Goal: Task Accomplishment & Management: Manage account settings

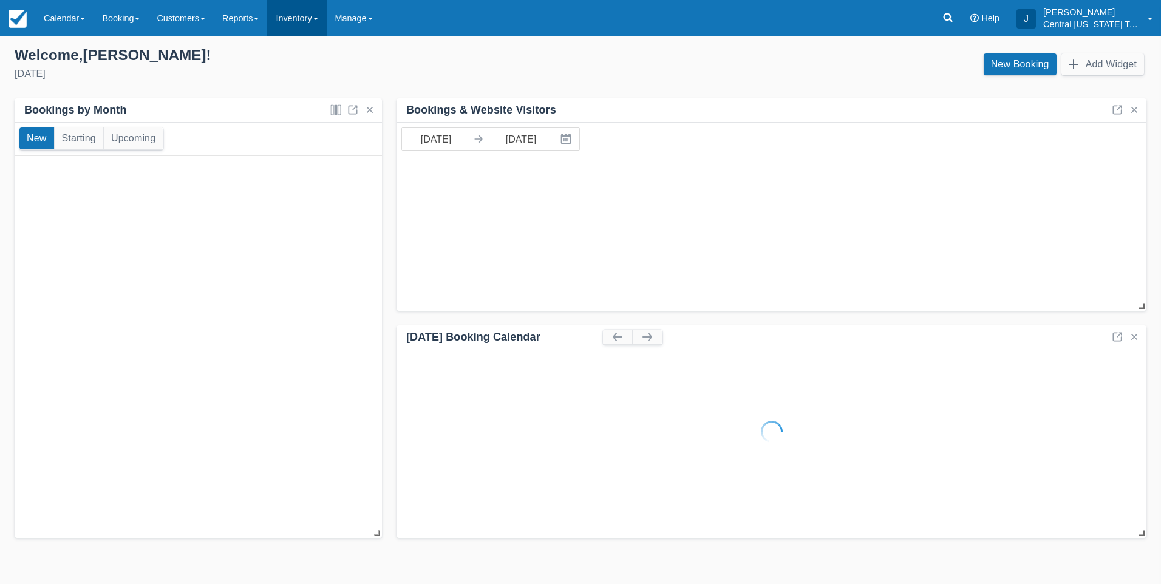
click at [309, 18] on link "Inventory" at bounding box center [296, 18] width 59 height 36
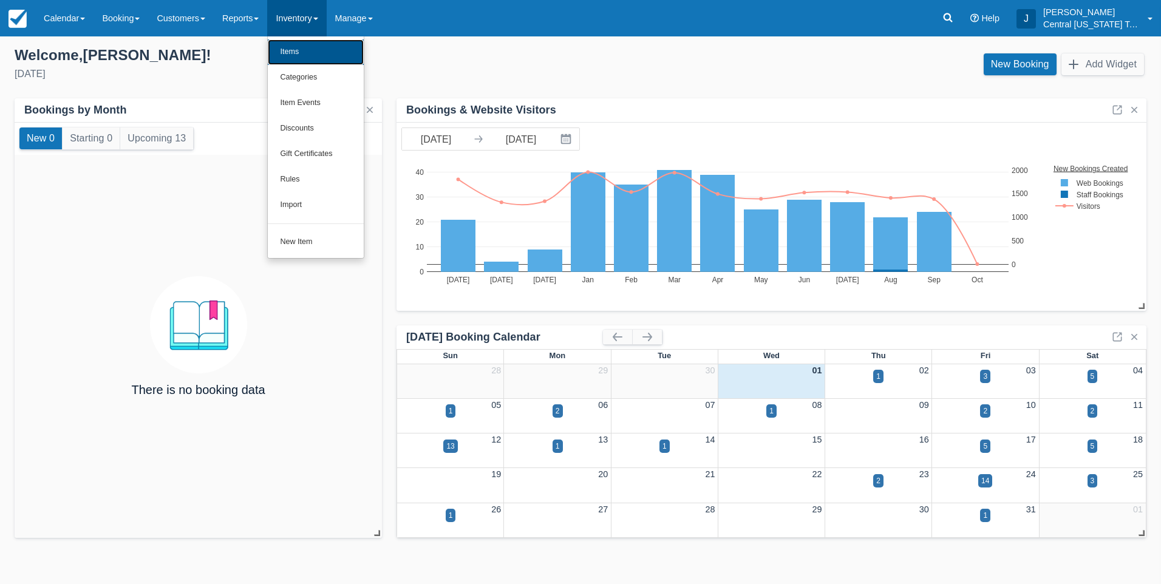
click at [314, 41] on link "Items" at bounding box center [316, 51] width 96 height 25
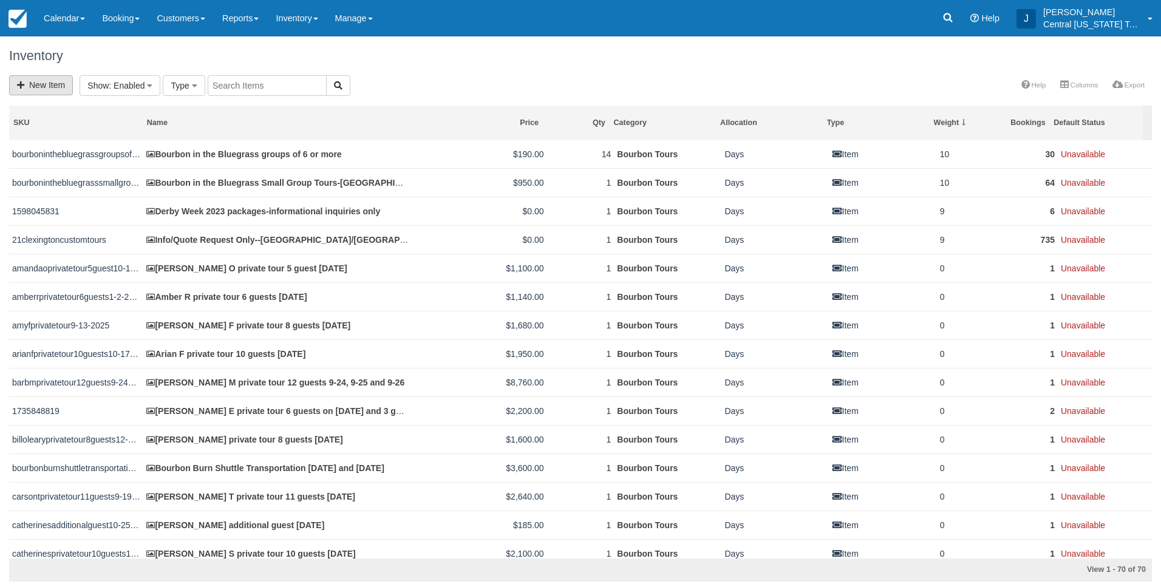
click at [49, 89] on link "New Item" at bounding box center [41, 85] width 64 height 20
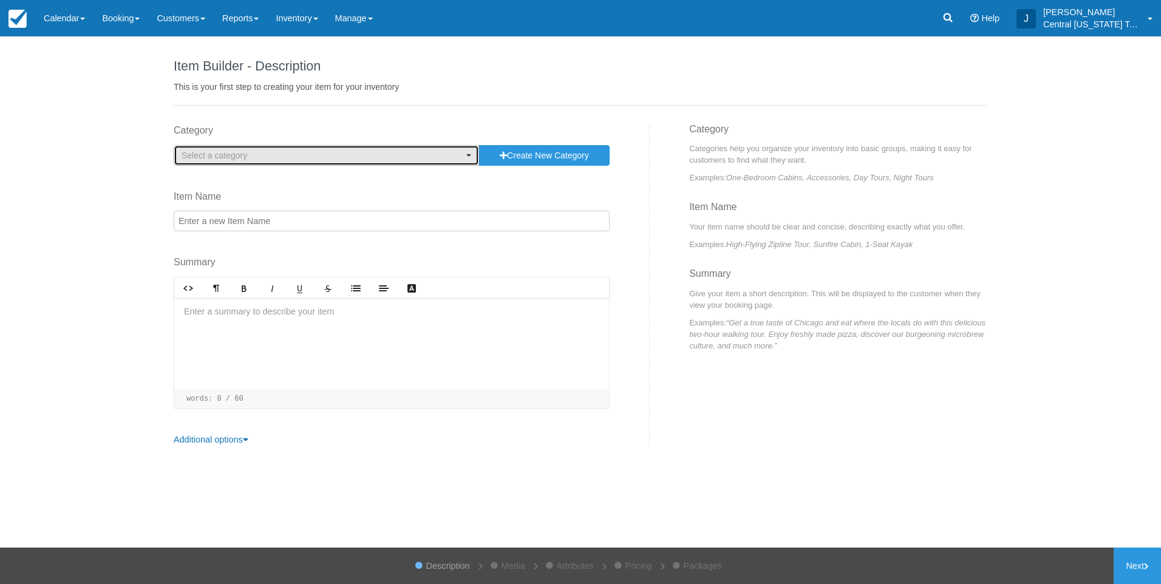
click at [280, 163] on button "Select a category" at bounding box center [326, 155] width 305 height 21
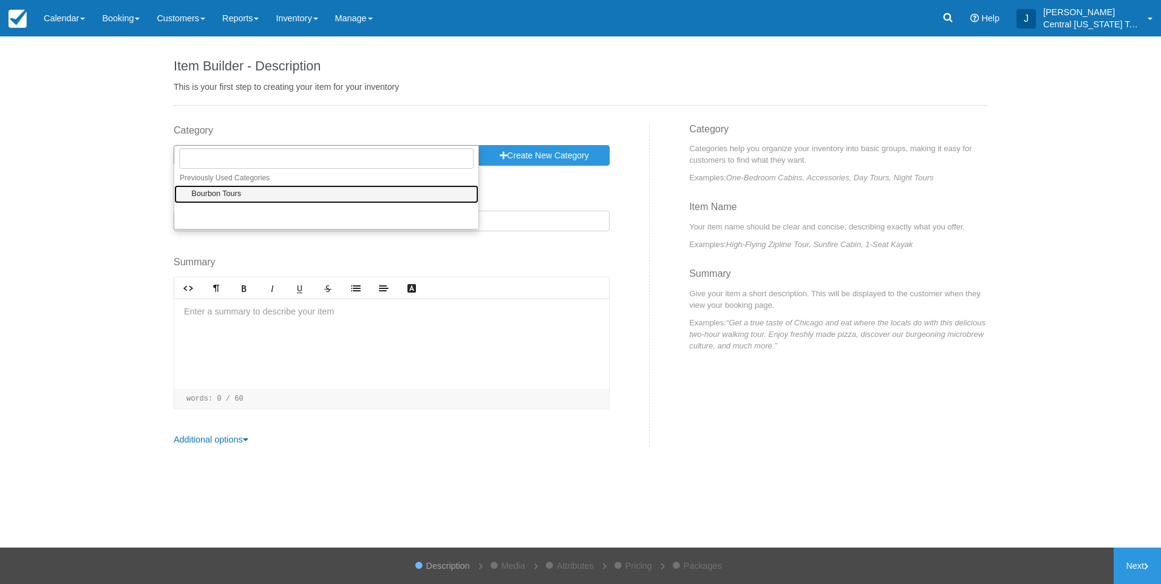
click at [255, 191] on link "Bourbon Tours" at bounding box center [326, 194] width 304 height 19
select select "1"
click at [251, 213] on input "Item Name" at bounding box center [392, 221] width 436 height 21
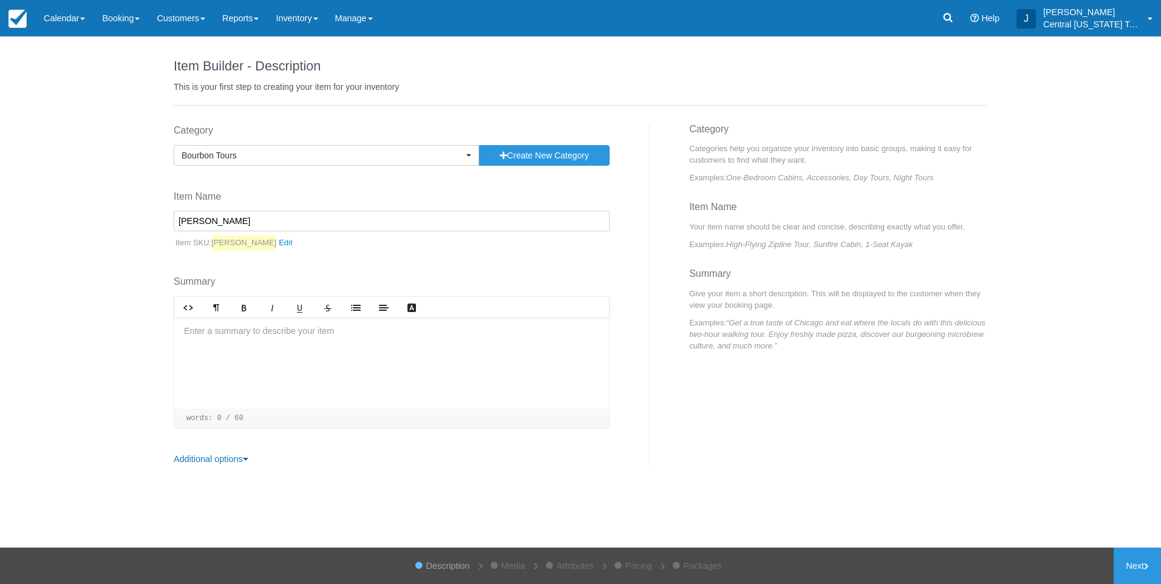
click at [280, 217] on input "Jake" at bounding box center [392, 221] width 436 height 21
click at [361, 212] on input "Jake S private group transportation" at bounding box center [392, 221] width 436 height 21
click at [317, 219] on input "Jake S private group transportation 11-8-25" at bounding box center [392, 221] width 436 height 21
type input "Jake S private group transportation 10 guests 11-8-25"
click at [294, 358] on div at bounding box center [391, 362] width 435 height 91
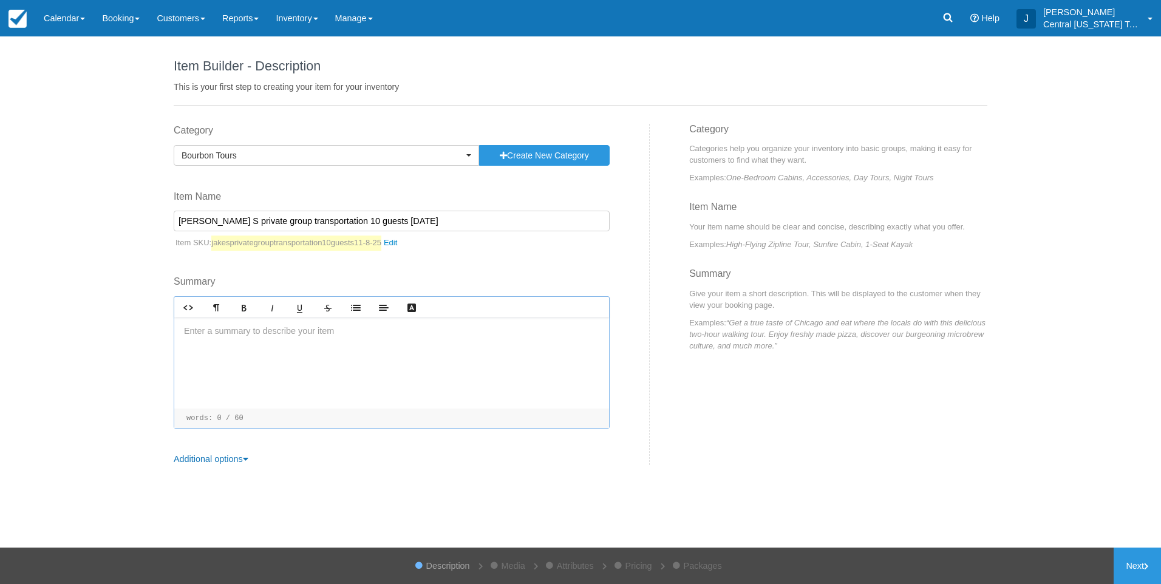
click at [282, 348] on div at bounding box center [391, 362] width 435 height 91
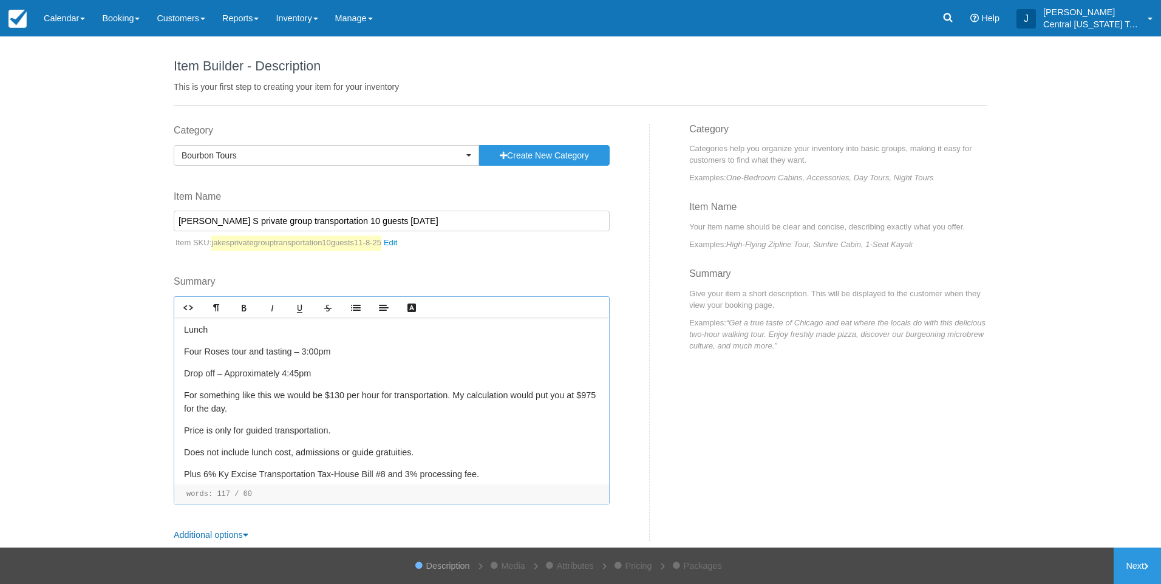
scroll to position [106, 0]
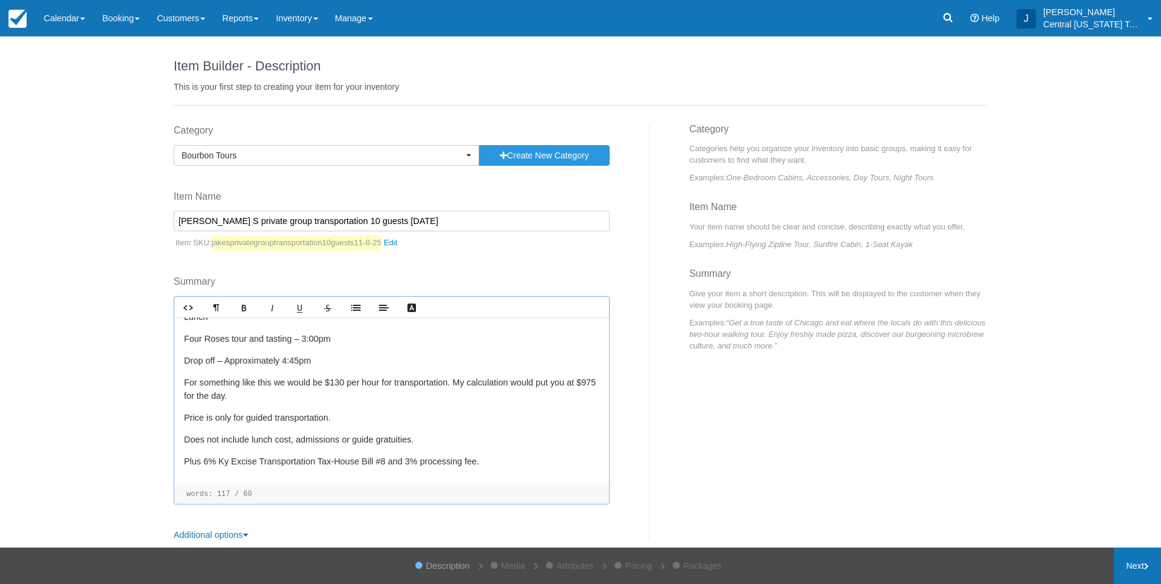
click at [1137, 580] on link "Next" at bounding box center [1136, 566] width 47 height 36
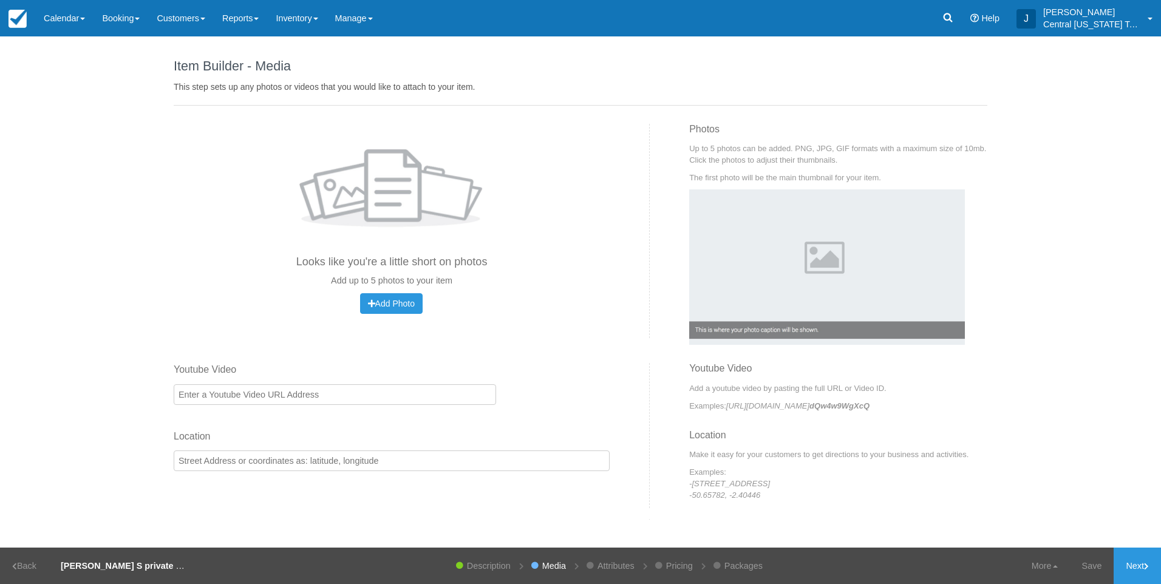
click at [430, 297] on div "Add Photo Uploading..." at bounding box center [392, 303] width 436 height 21
click at [404, 304] on span "Add Photo" at bounding box center [391, 304] width 47 height 10
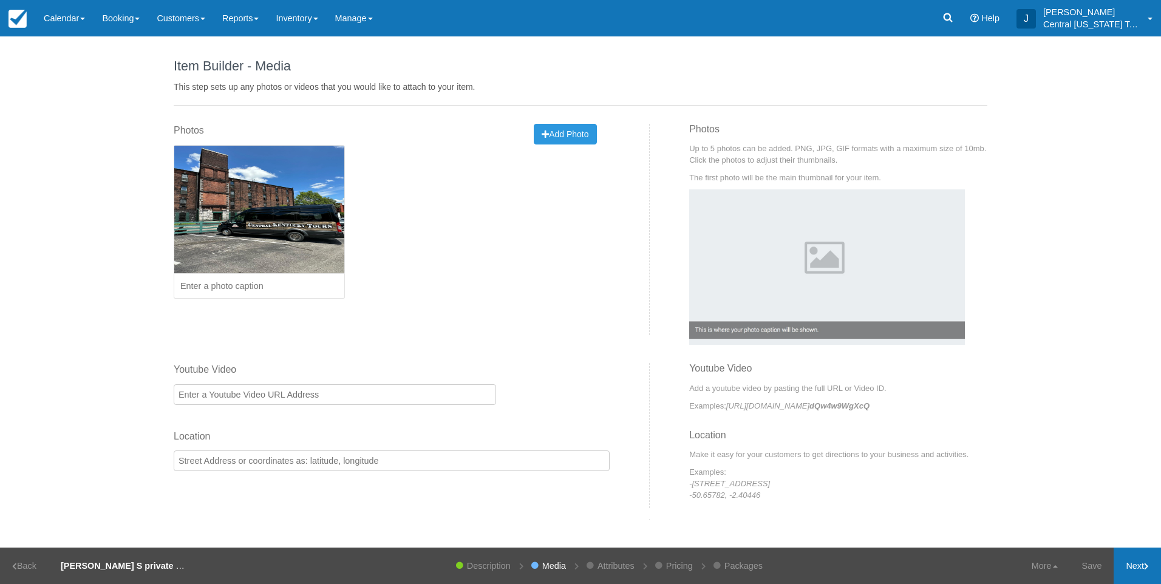
click at [1138, 569] on link "Next" at bounding box center [1136, 566] width 47 height 36
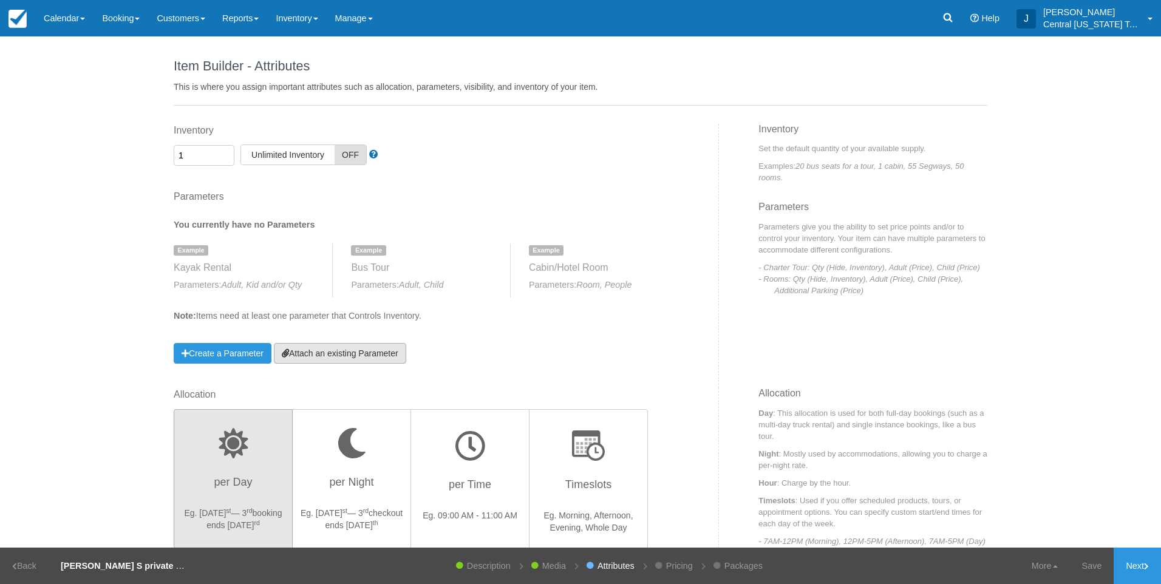
click at [364, 358] on link "Attach an existing Parameter" at bounding box center [340, 353] width 132 height 21
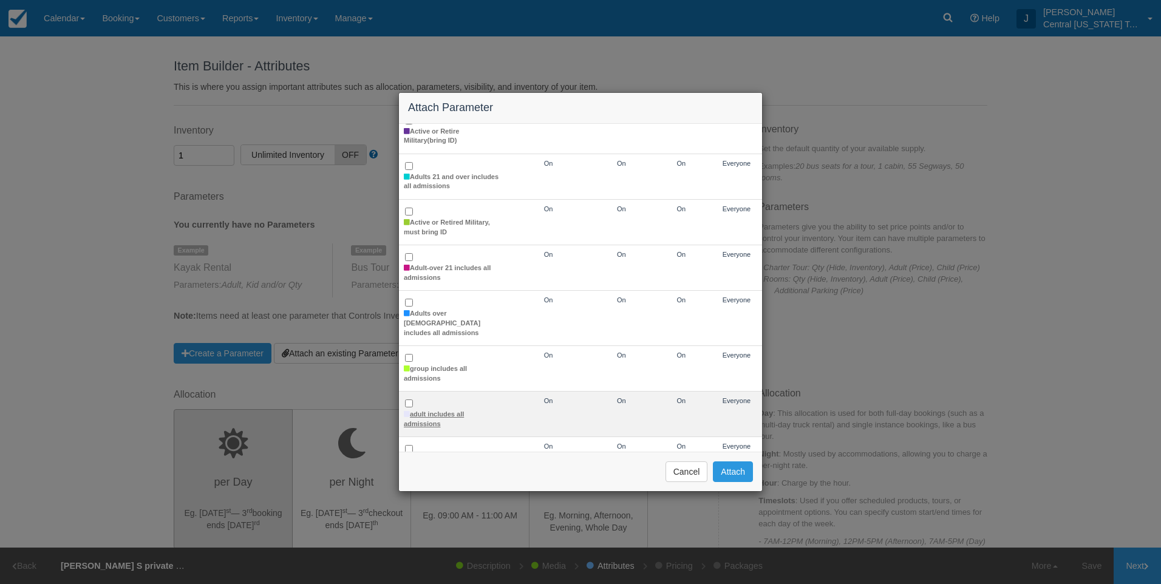
scroll to position [121, 0]
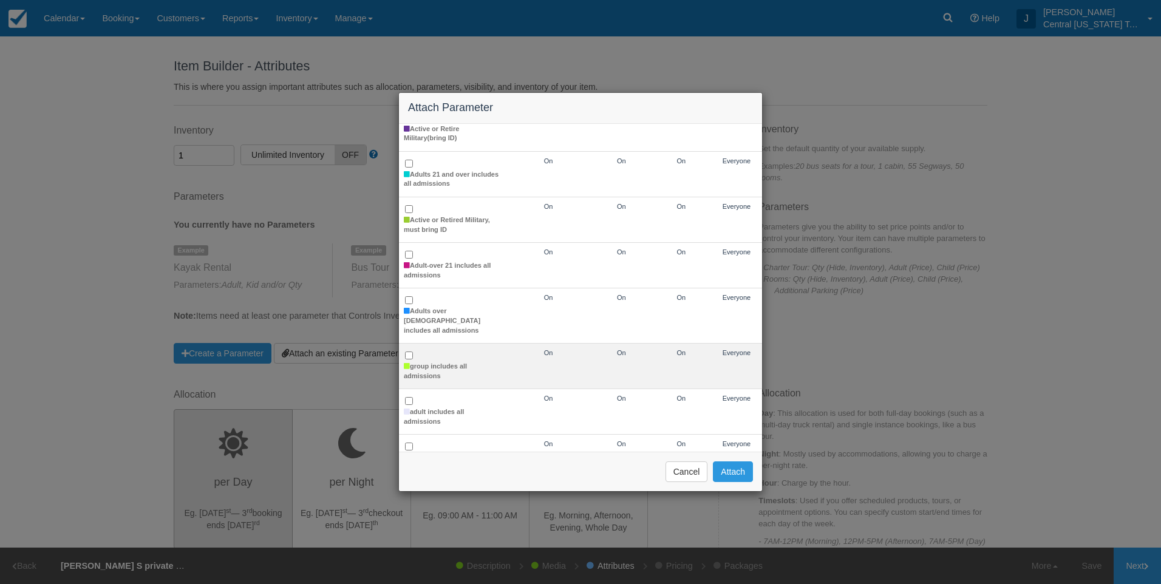
click at [416, 350] on td "group includes all admissions" at bounding box center [452, 367] width 106 height 46
checkbox input "true"
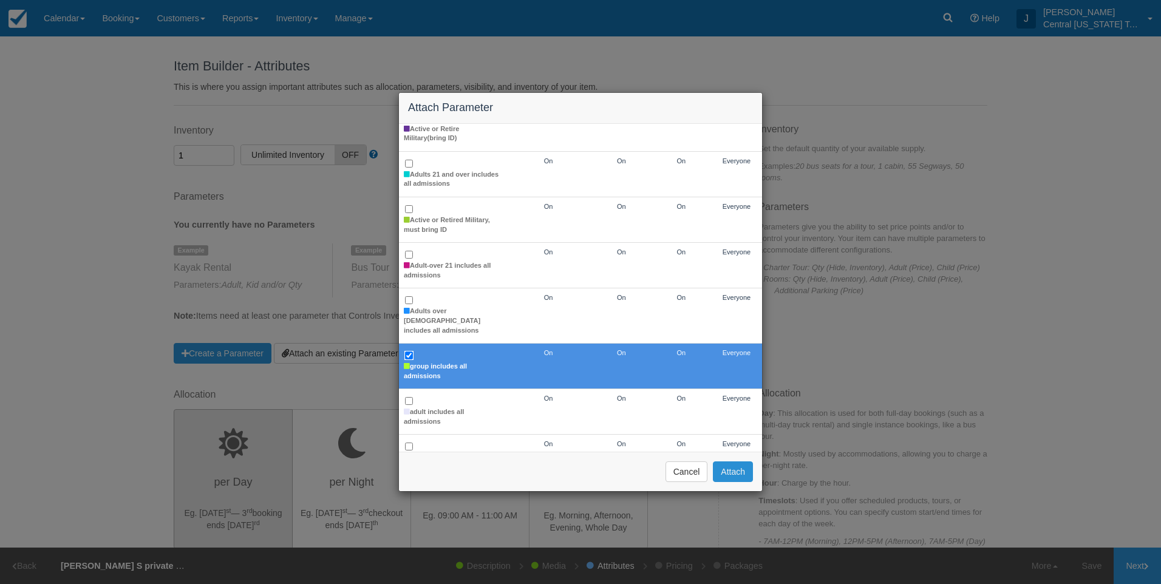
click at [740, 471] on button "Attach" at bounding box center [733, 471] width 40 height 21
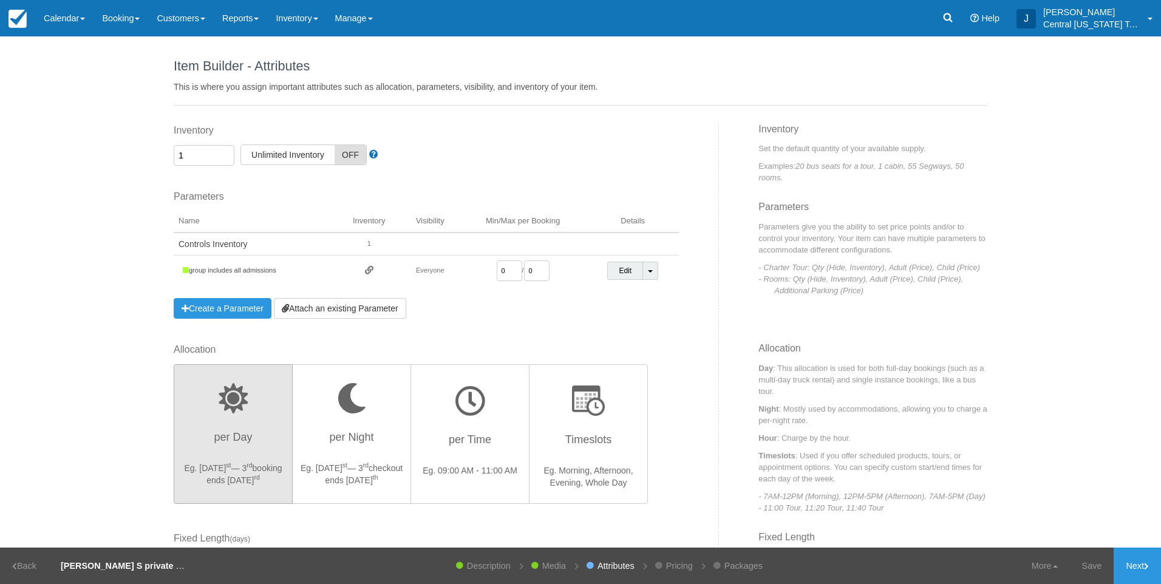
click at [422, 267] on tr "group includes all admissions Everyone 0 / 0 Edit Toggle Dropdown Detach Parame…" at bounding box center [426, 271] width 505 height 31
type input "1"
click at [697, 356] on div "Allocation per Day Eg. Aug 1 st — 3 rd booking ends Aug 3 rd per Night Eg. Aug …" at bounding box center [442, 435] width 554 height 185
click at [1137, 571] on link "Next" at bounding box center [1136, 566] width 47 height 36
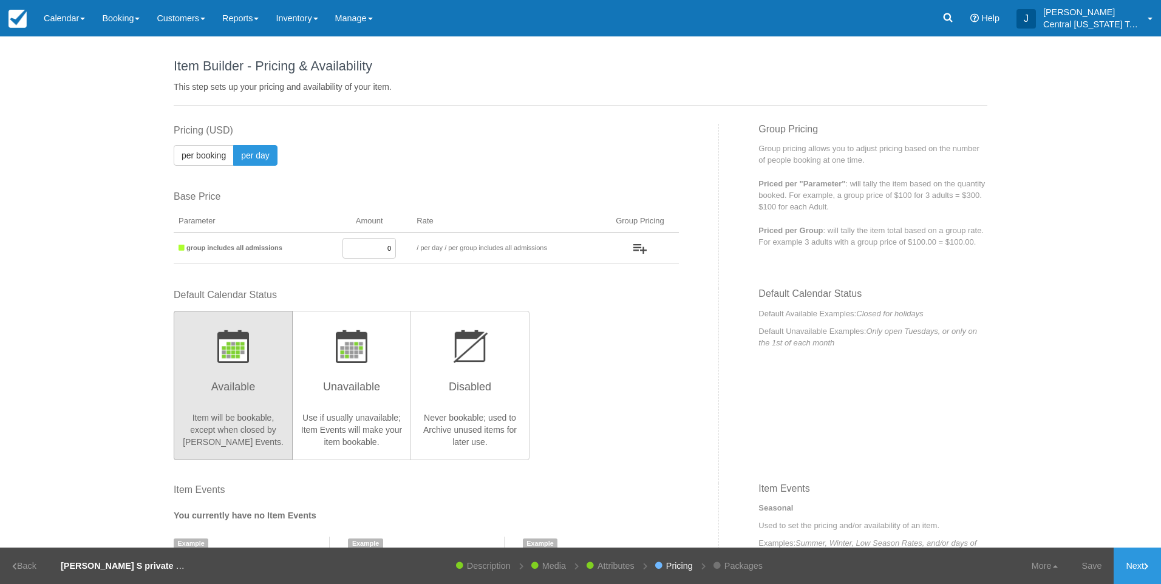
drag, startPoint x: 354, startPoint y: 239, endPoint x: 677, endPoint y: 236, distance: 322.9
click at [582, 237] on tr "group includes all admissions 0 / per booking per day / per group includes all …" at bounding box center [426, 248] width 505 height 32
type input "975"
click at [676, 404] on div "Default Calendar Status Available Item will be bookable, except when closed by …" at bounding box center [442, 385] width 554 height 195
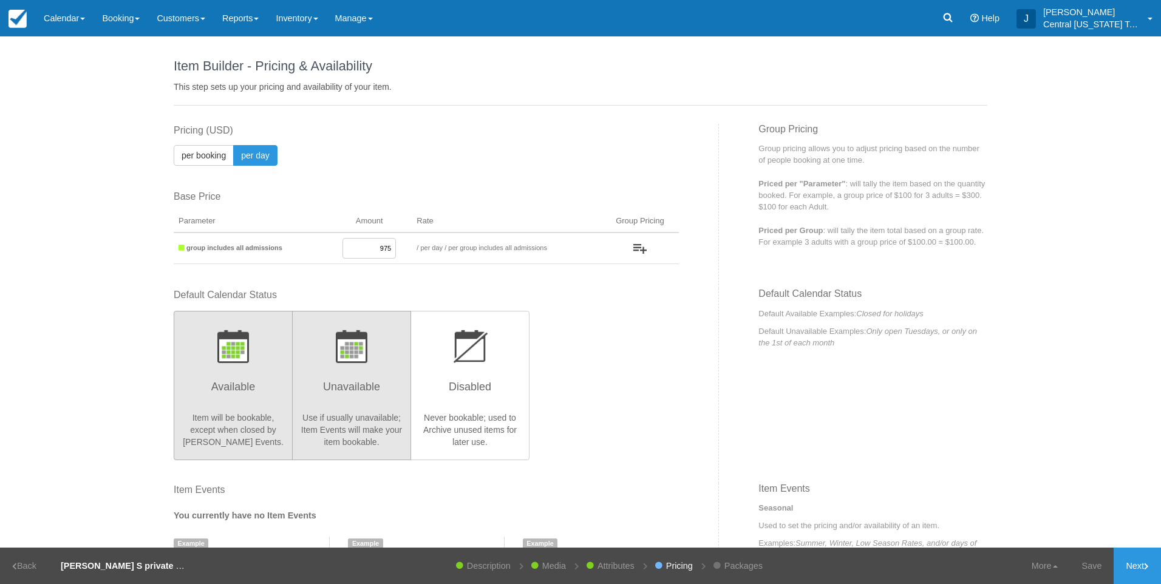
click at [384, 407] on button "Unavailable Use if usually unavailable; Item Events will make your item bookabl…" at bounding box center [351, 385] width 119 height 149
radio input "true"
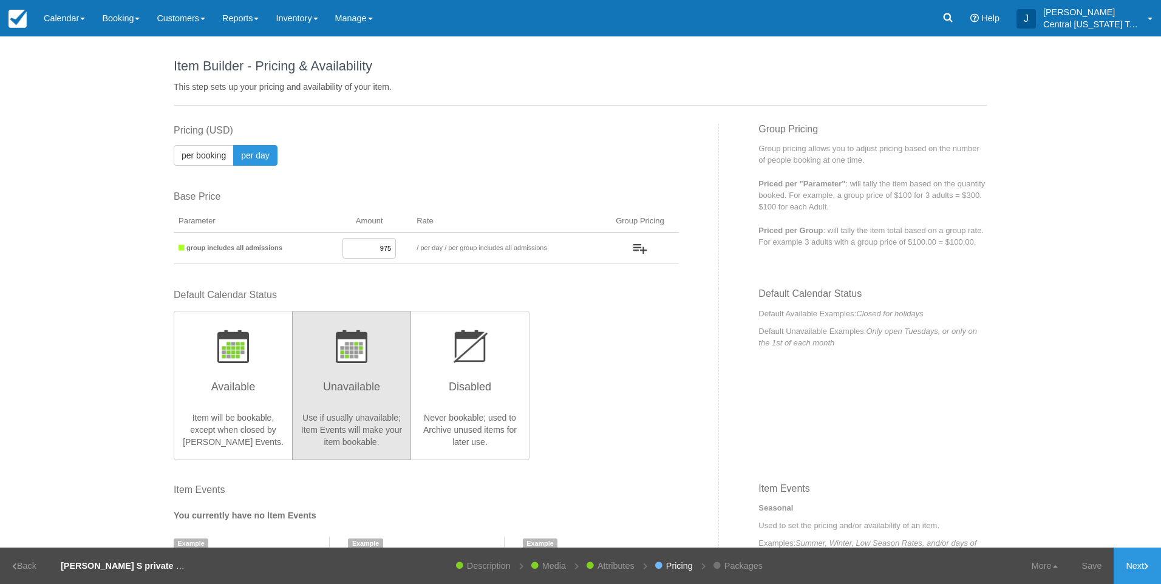
click at [623, 418] on div "Default Calendar Status Available Item will be bookable, except when closed by …" at bounding box center [426, 373] width 505 height 171
click at [1114, 552] on link "Next" at bounding box center [1136, 566] width 47 height 36
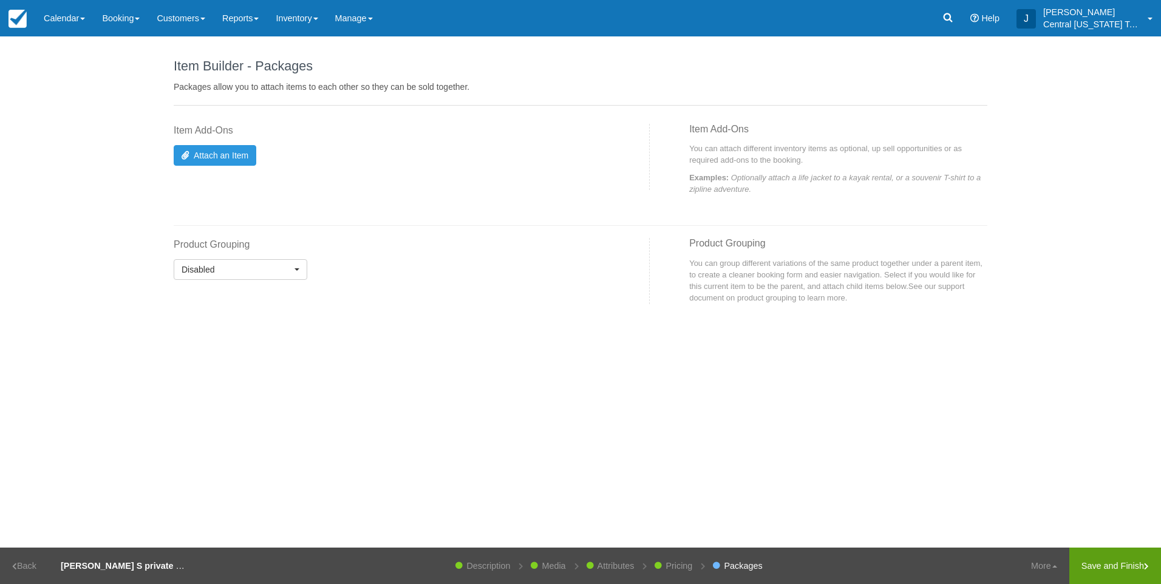
drag, startPoint x: 1090, startPoint y: 558, endPoint x: 977, endPoint y: 510, distance: 123.5
click at [1090, 559] on link "Save and Finish" at bounding box center [1115, 566] width 92 height 36
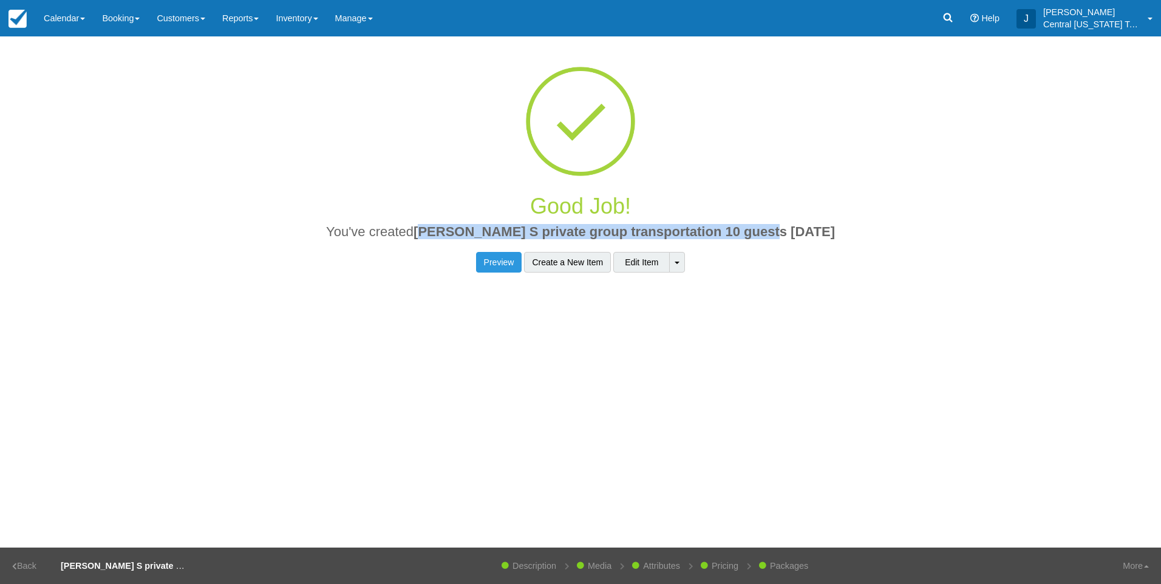
drag, startPoint x: 812, startPoint y: 220, endPoint x: 463, endPoint y: 221, distance: 349.0
click at [463, 221] on div "Good Job! You've created Jake S private group transportation 10 guests 11-8-25" at bounding box center [580, 217] width 813 height 70
drag, startPoint x: 463, startPoint y: 221, endPoint x: 917, endPoint y: 263, distance: 456.0
click at [917, 263] on div "Preview Create a New Item Edit Item Toggle Dropdown Copy" at bounding box center [580, 262] width 813 height 21
drag, startPoint x: 884, startPoint y: 223, endPoint x: 456, endPoint y: 225, distance: 428.6
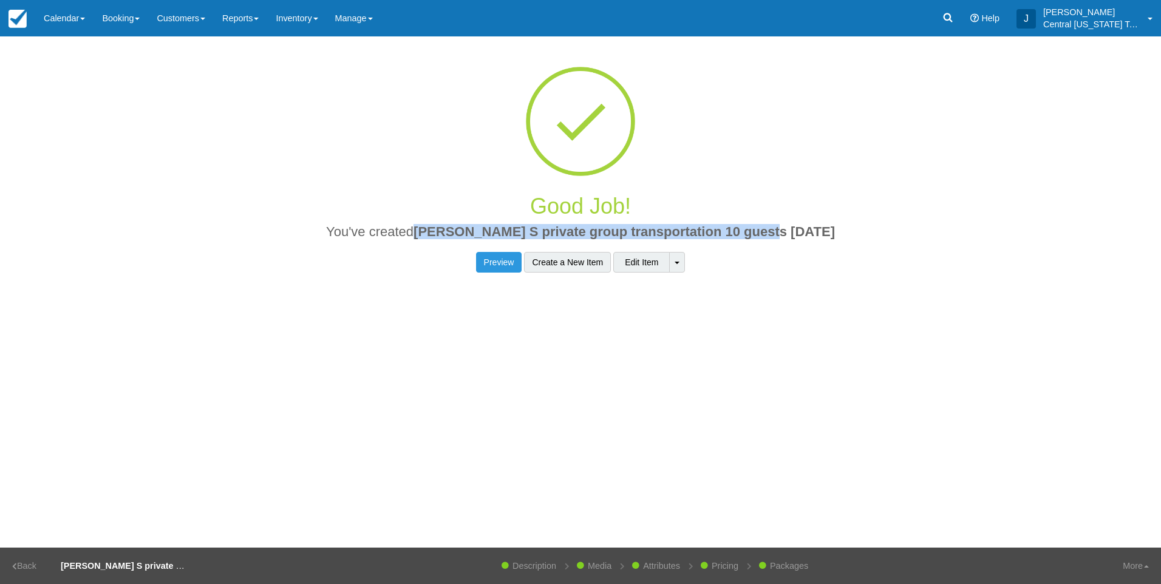
click at [456, 225] on div "Good Job! You've created Jake S private group transportation 10 guests 11-8-25" at bounding box center [580, 217] width 813 height 70
drag, startPoint x: 456, startPoint y: 225, endPoint x: 473, endPoint y: 231, distance: 17.9
copy span "[PERSON_NAME] S private group transportation 10 guests [DATE]"
click at [314, 25] on link "Inventory" at bounding box center [296, 18] width 59 height 36
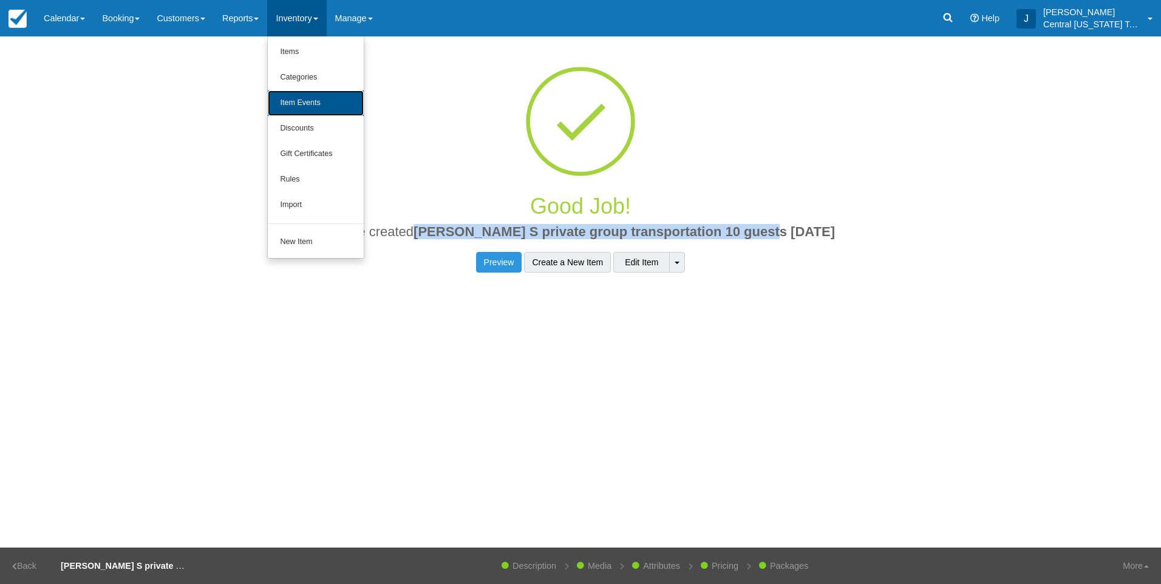
click at [319, 93] on link "Item Events" at bounding box center [316, 102] width 96 height 25
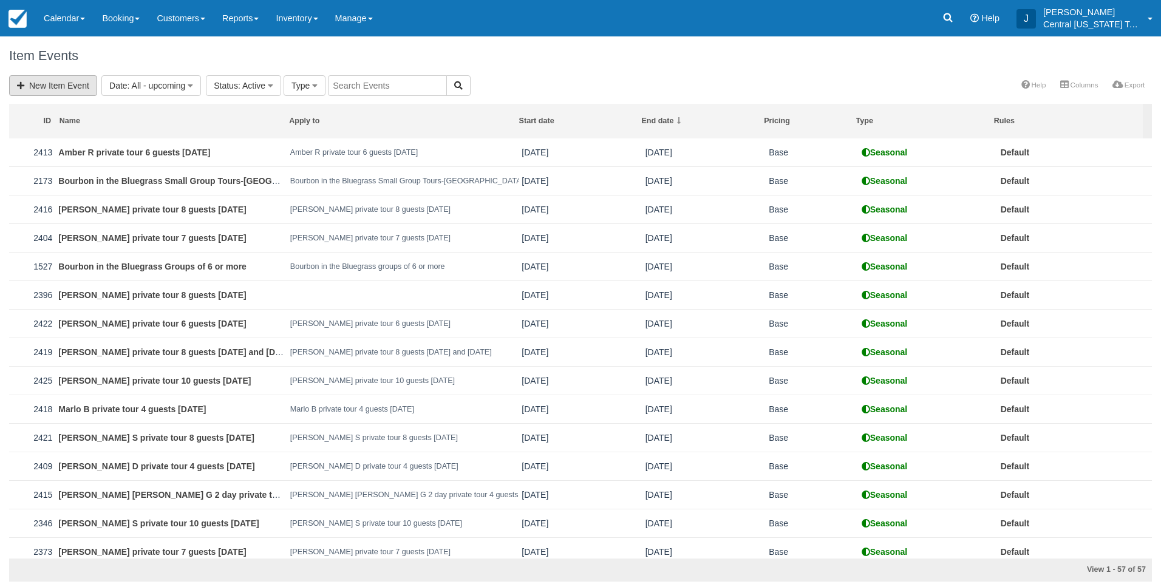
click at [66, 84] on link "New Item Event" at bounding box center [53, 85] width 88 height 21
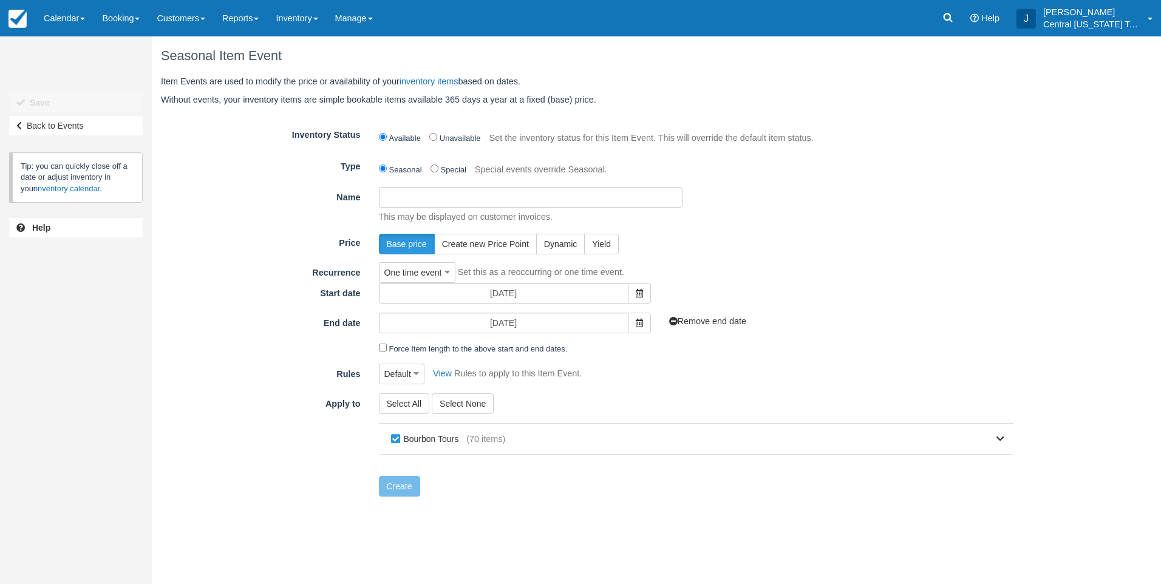
drag, startPoint x: 596, startPoint y: 195, endPoint x: 580, endPoint y: 200, distance: 16.3
click at [595, 195] on input "Name" at bounding box center [531, 197] width 304 height 21
paste input "Jake S private group transportation 10 guests 11-8-25"
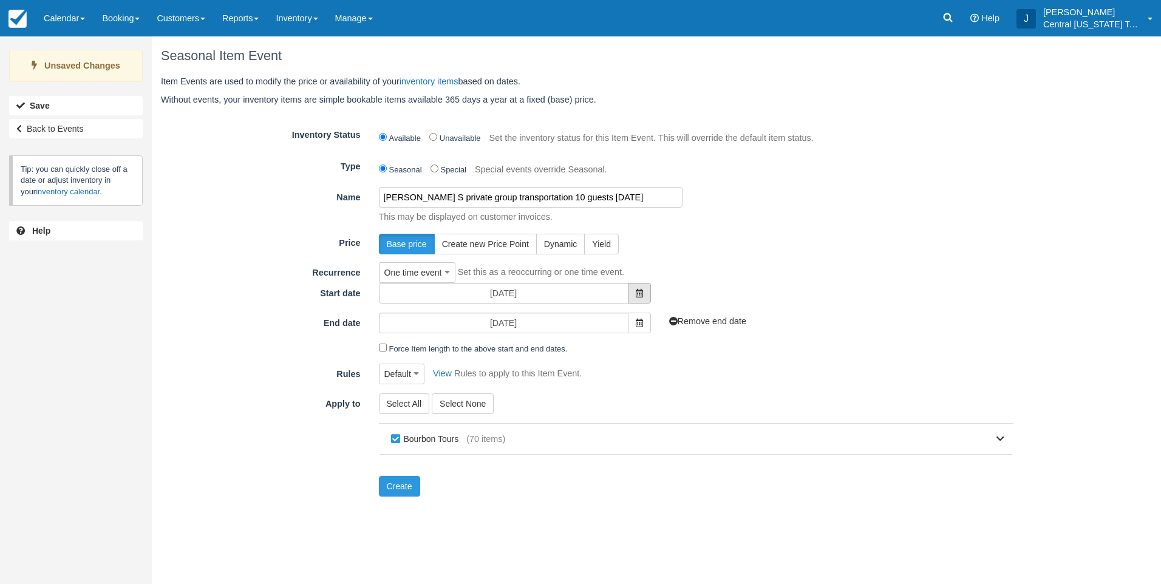
type input "[PERSON_NAME] S private group transportation 10 guests [DATE]"
click at [633, 295] on span at bounding box center [639, 293] width 23 height 21
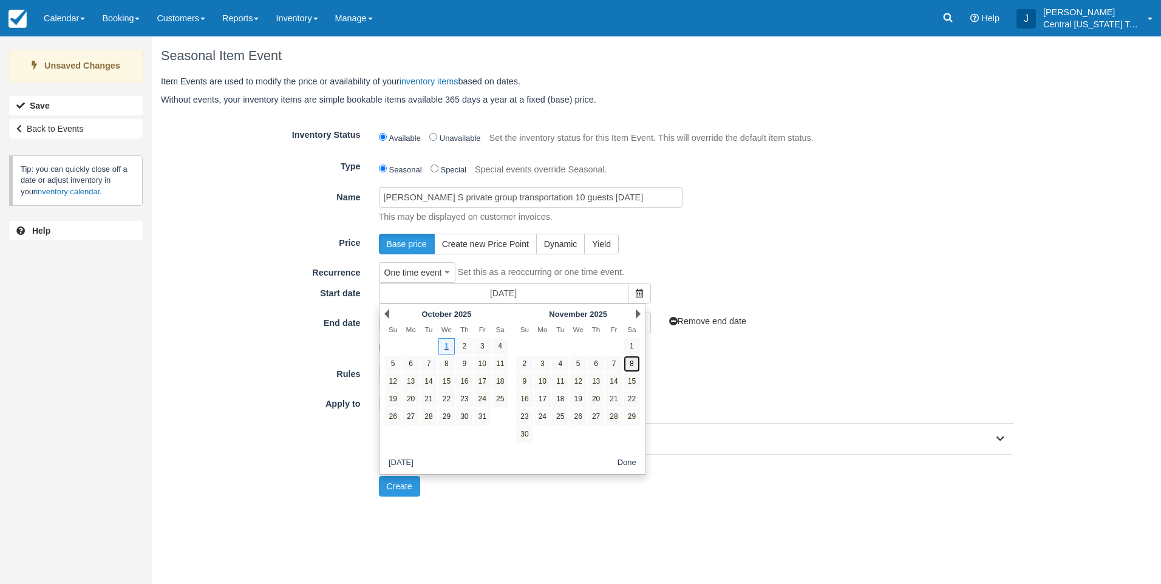
click at [634, 366] on link "8" at bounding box center [631, 364] width 16 height 16
type input "[DATE]"
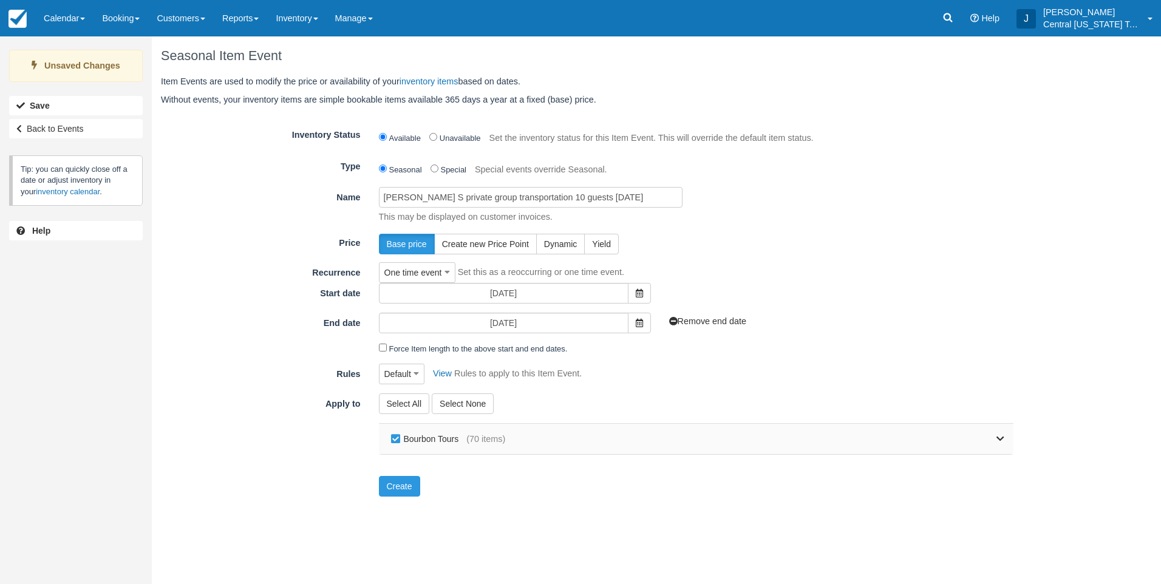
drag, startPoint x: 444, startPoint y: 441, endPoint x: 497, endPoint y: 436, distance: 53.0
click at [444, 441] on label "Bourbon Tours" at bounding box center [427, 439] width 79 height 18
checkbox input "false"
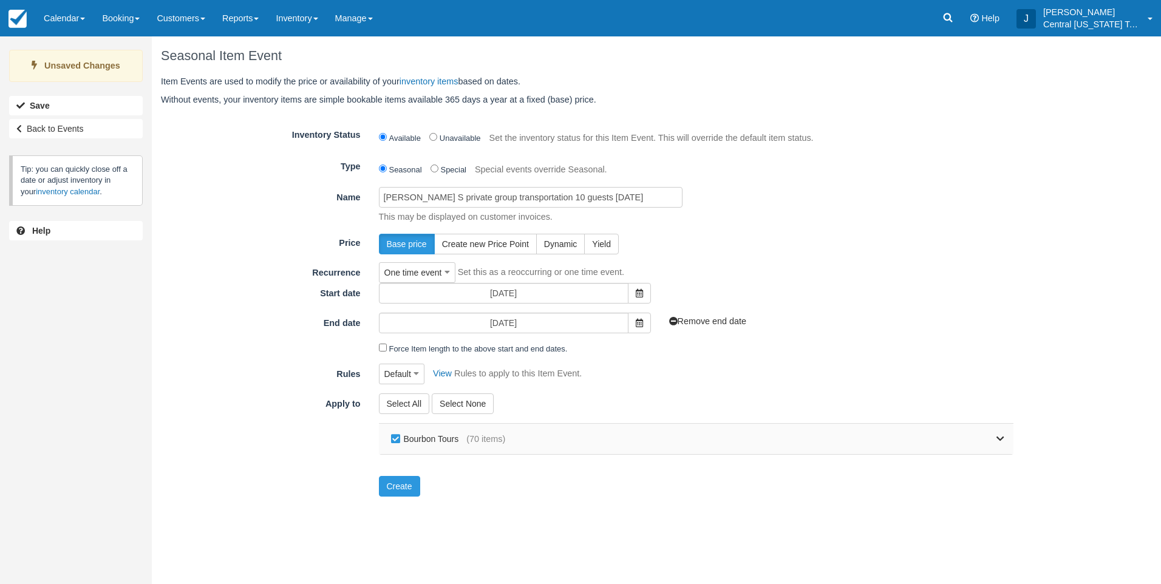
checkbox input "false"
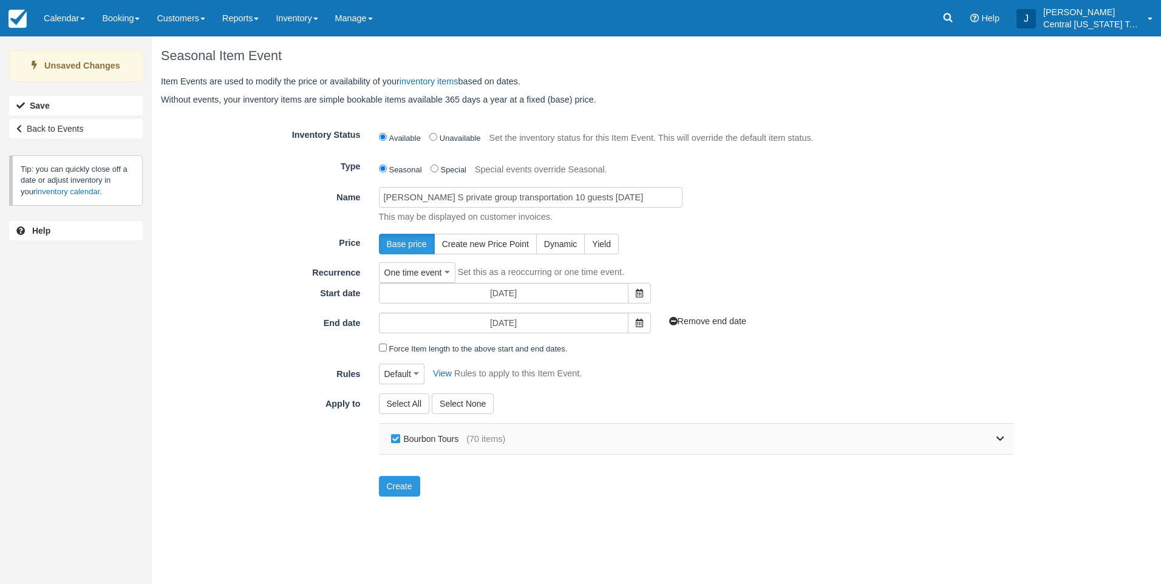
checkbox input "false"
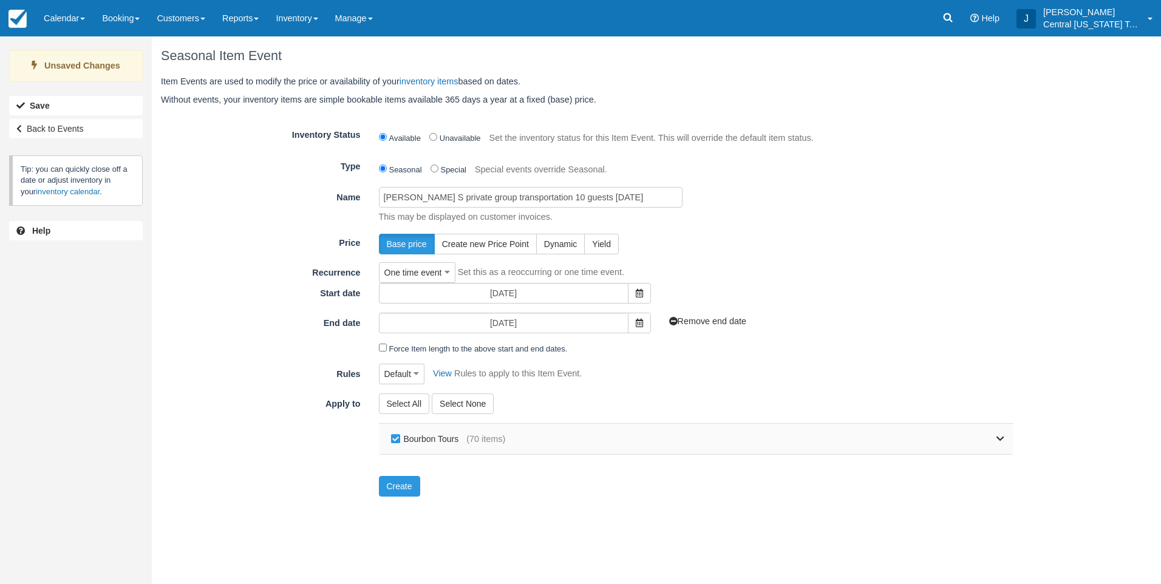
checkbox input "false"
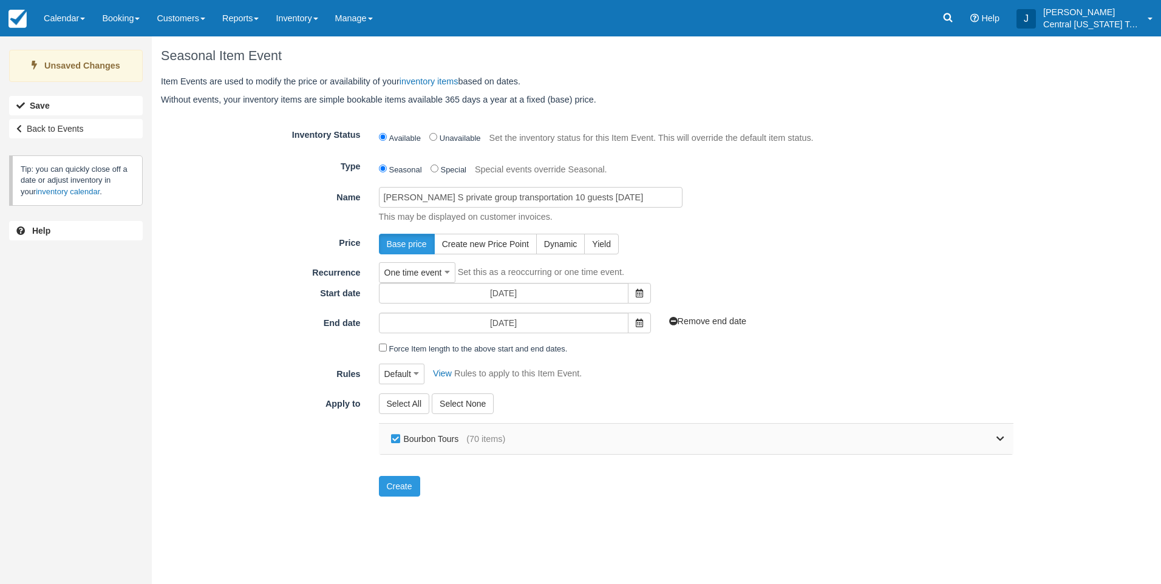
checkbox input "false"
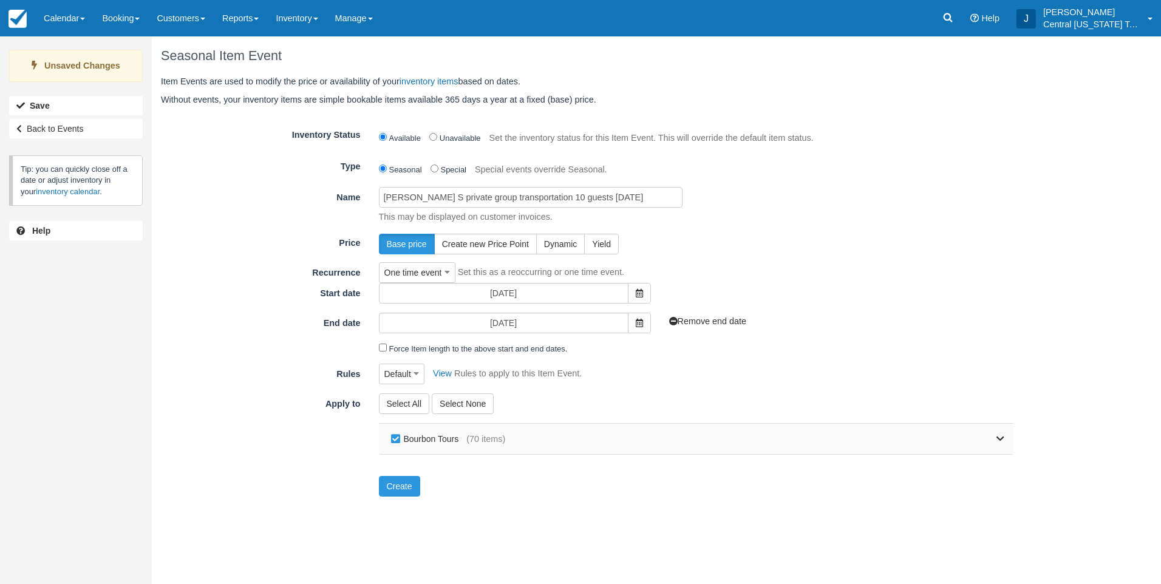
checkbox input "false"
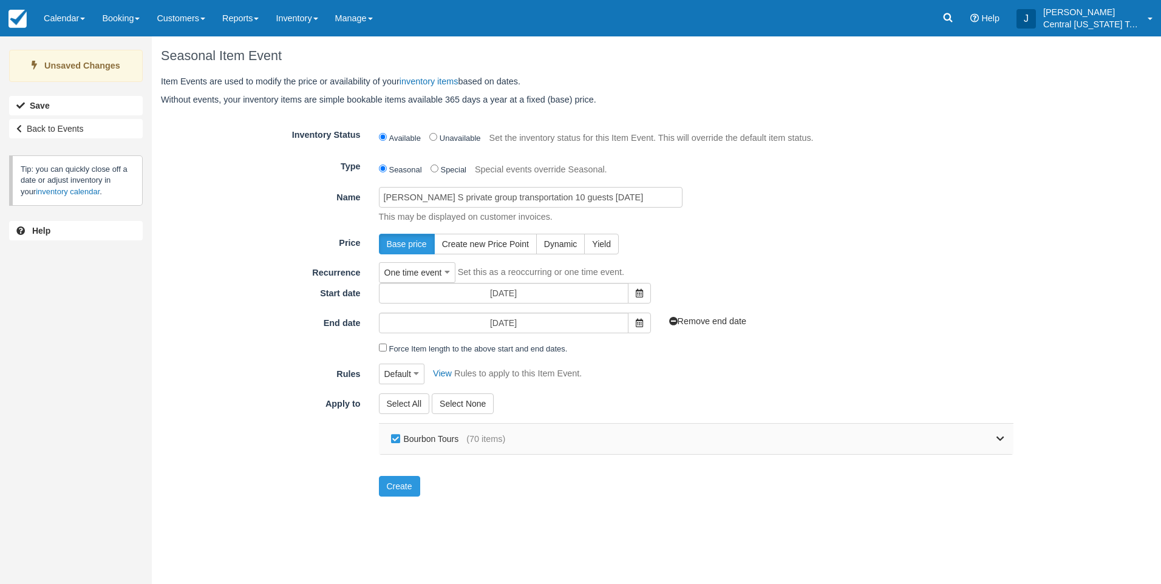
checkbox input "false"
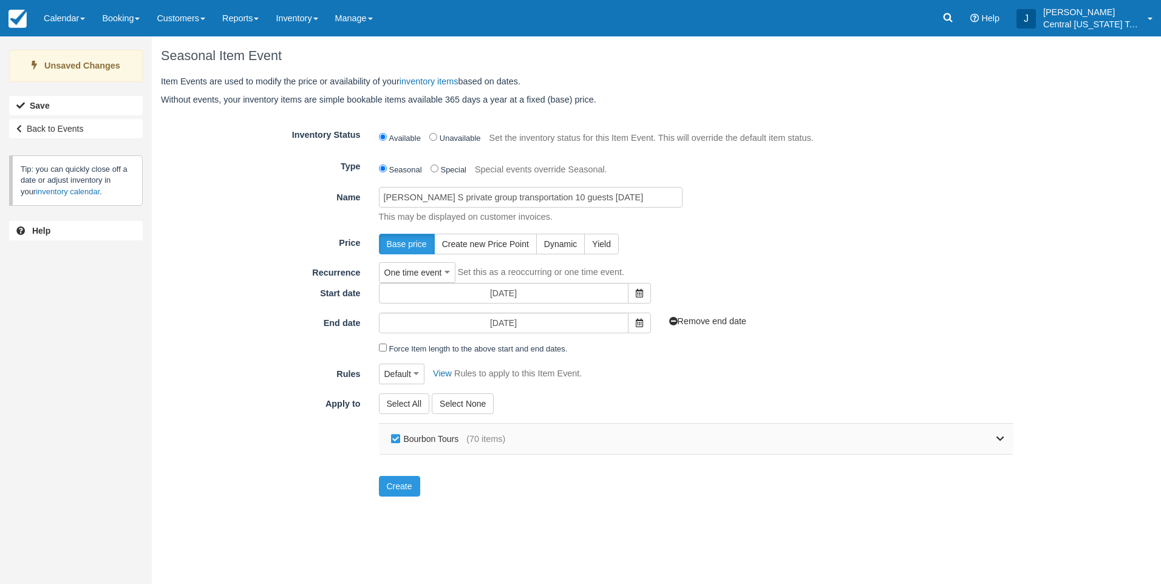
checkbox input "false"
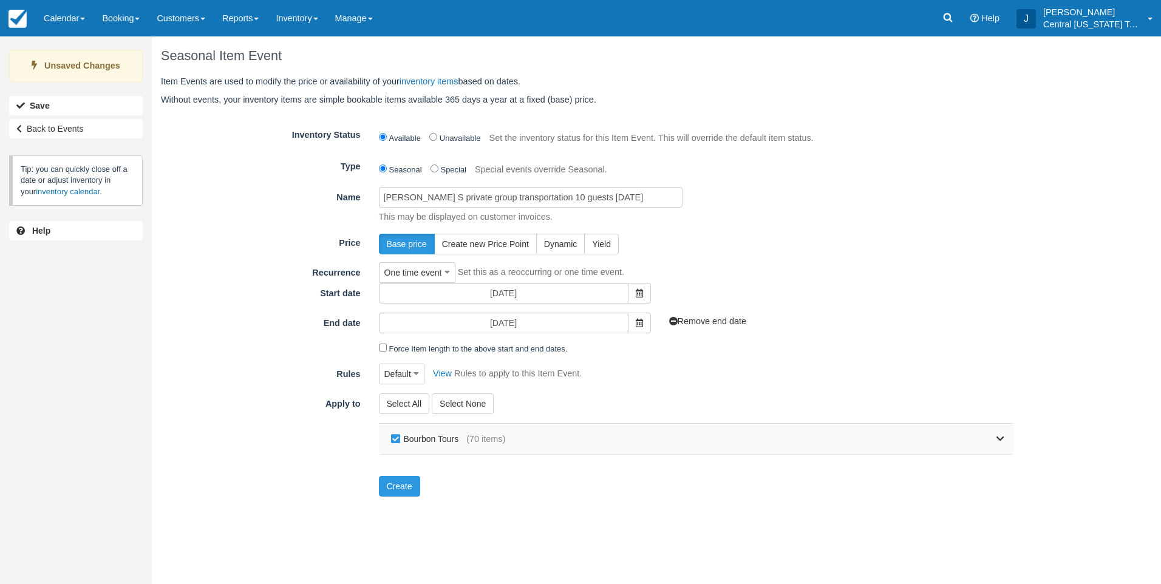
checkbox input "false"
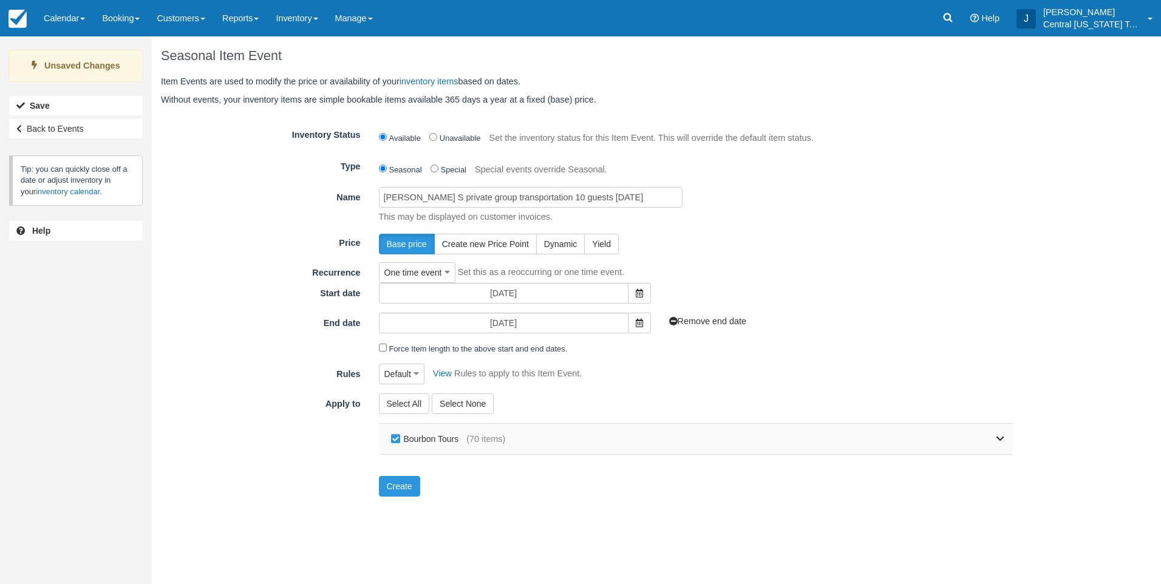
checkbox input "false"
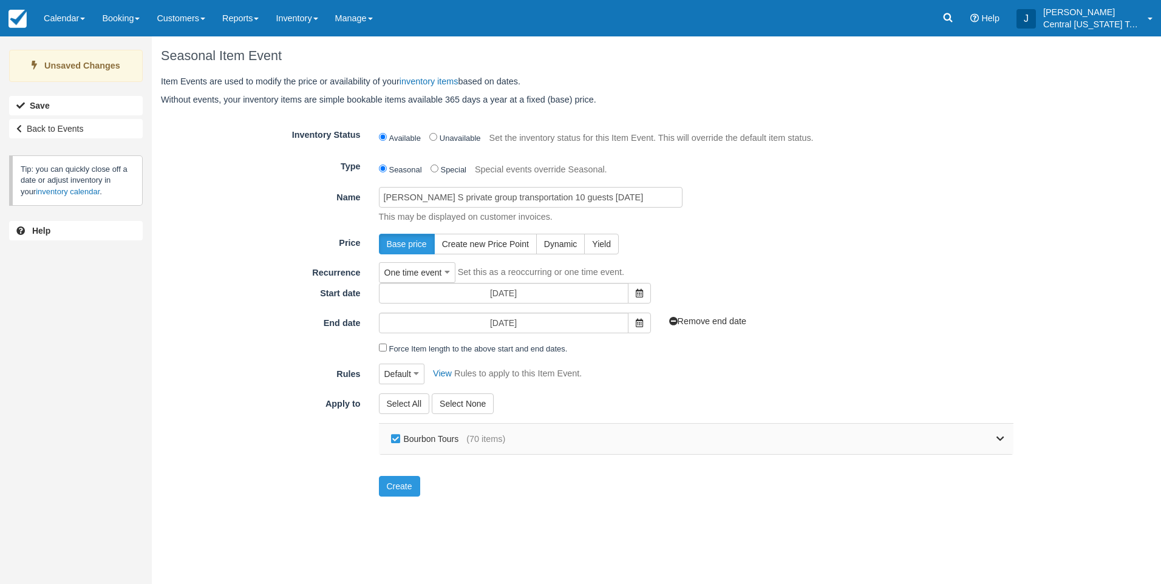
checkbox input "false"
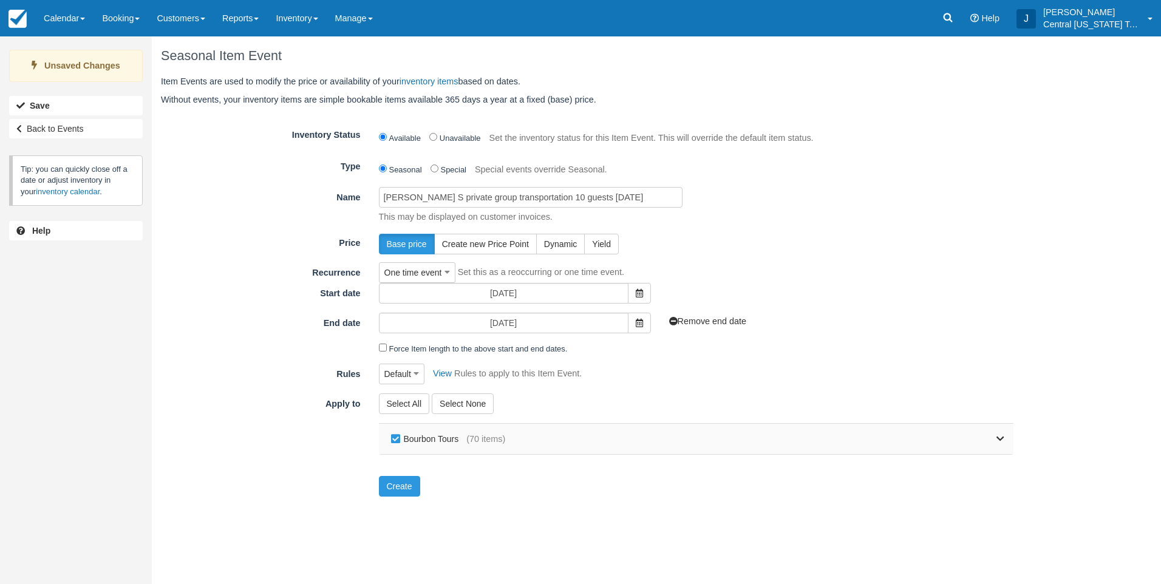
checkbox input "false"
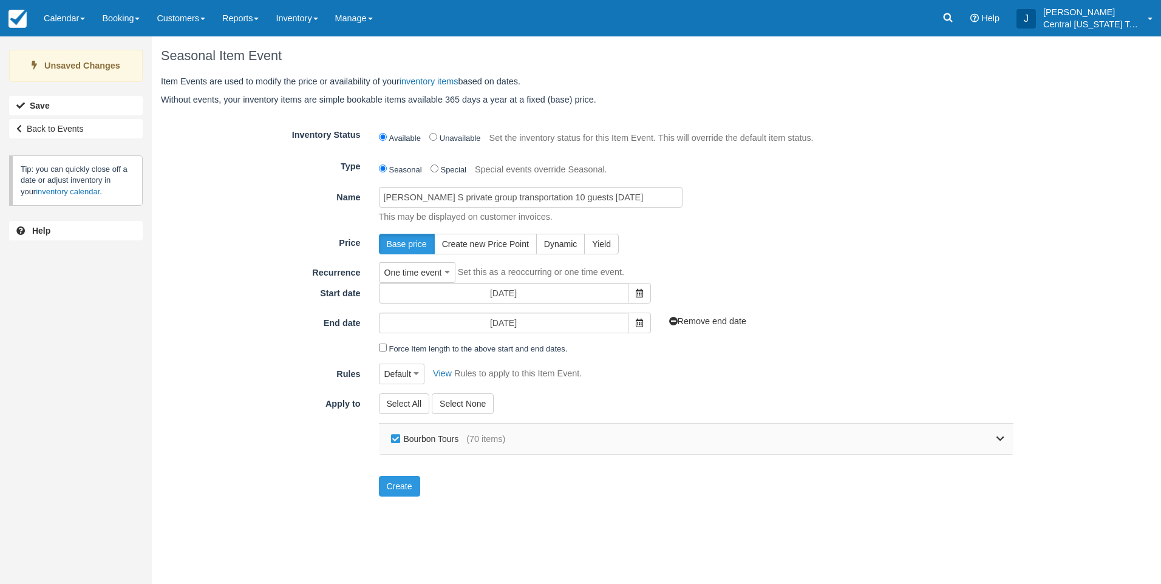
checkbox input "false"
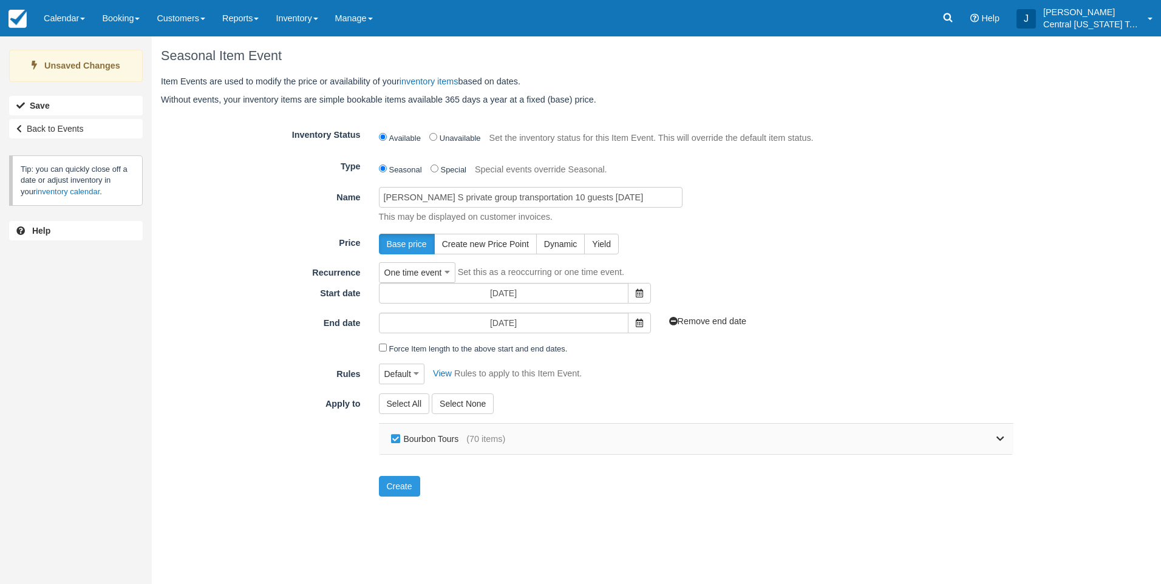
checkbox input "false"
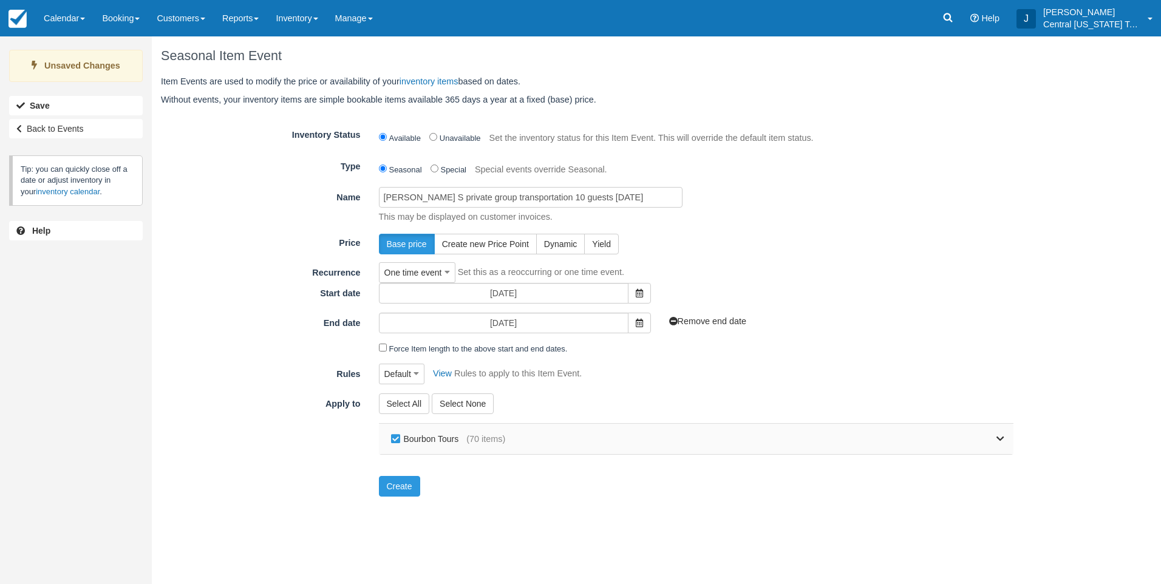
checkbox input "false"
click at [999, 438] on icon at bounding box center [1000, 439] width 8 height 8
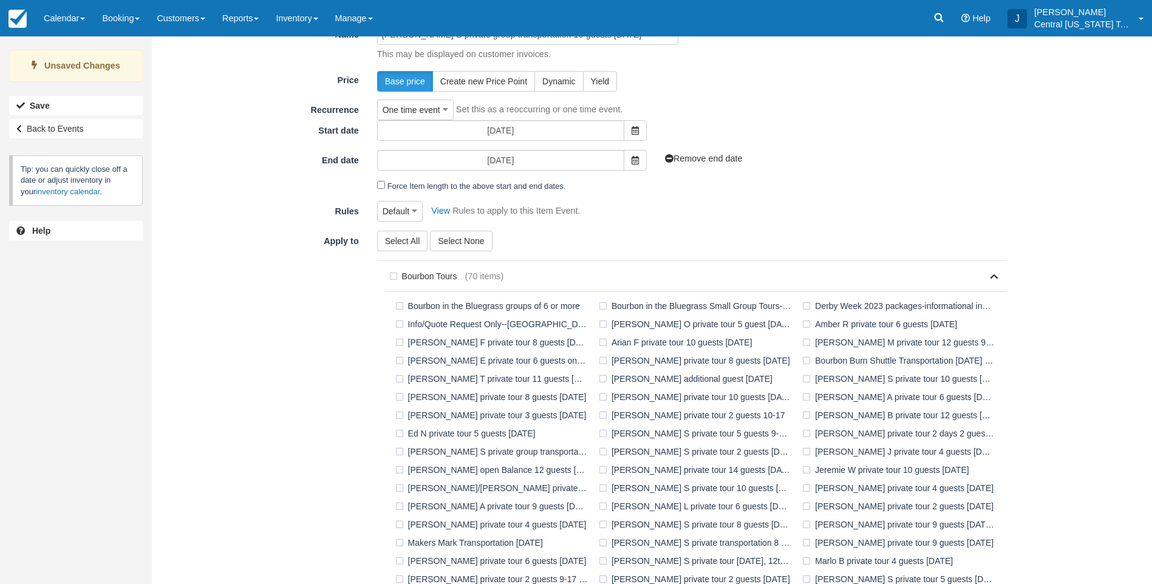
scroll to position [364, 0]
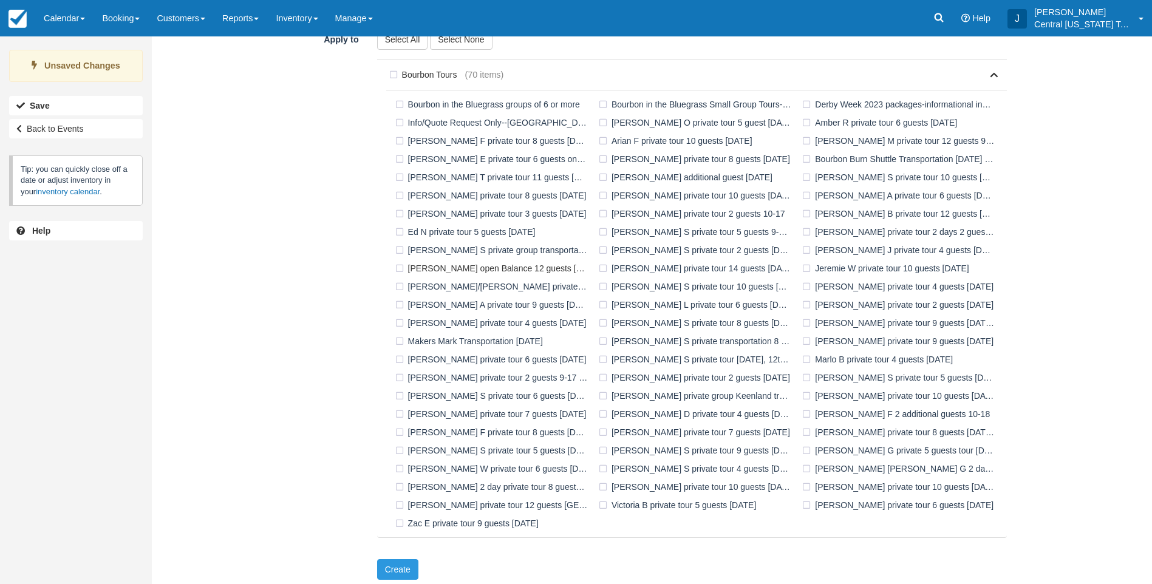
drag, startPoint x: 462, startPoint y: 251, endPoint x: 459, endPoint y: 266, distance: 14.9
click at [462, 251] on label "[PERSON_NAME] S private group transportation 10 guests [DATE]" at bounding box center [493, 250] width 203 height 18
checkbox input "true"
click at [399, 566] on button "Create" at bounding box center [397, 569] width 41 height 21
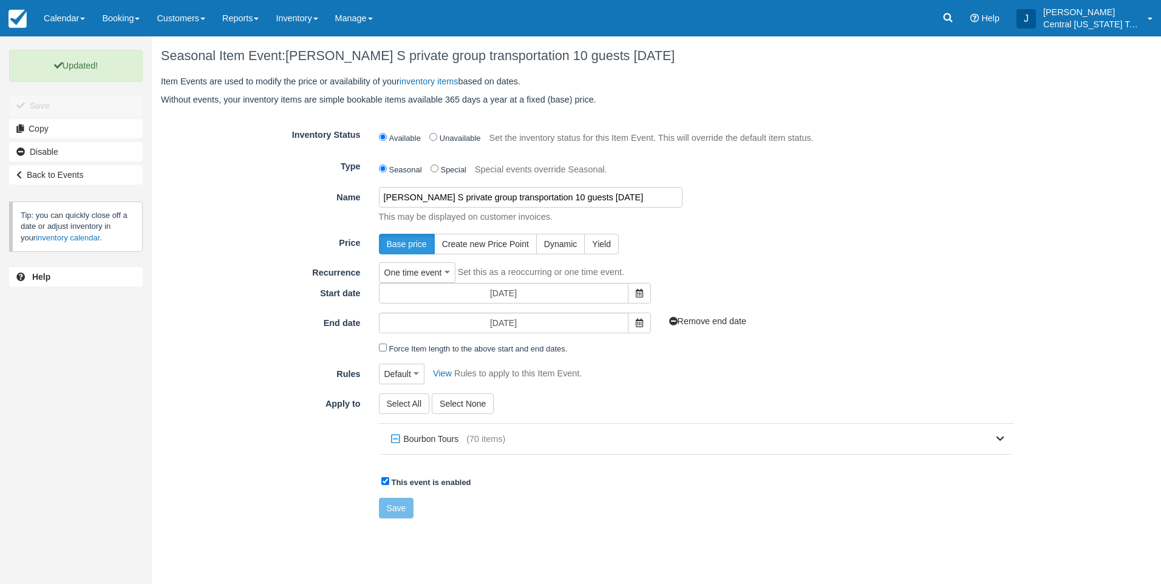
drag, startPoint x: 623, startPoint y: 197, endPoint x: 325, endPoint y: 206, distance: 298.8
click at [327, 207] on div "Name [PERSON_NAME] S private group transportation 10 guests [DATE] This may be …" at bounding box center [587, 205] width 870 height 36
